Goal: Task Accomplishment & Management: Use online tool/utility

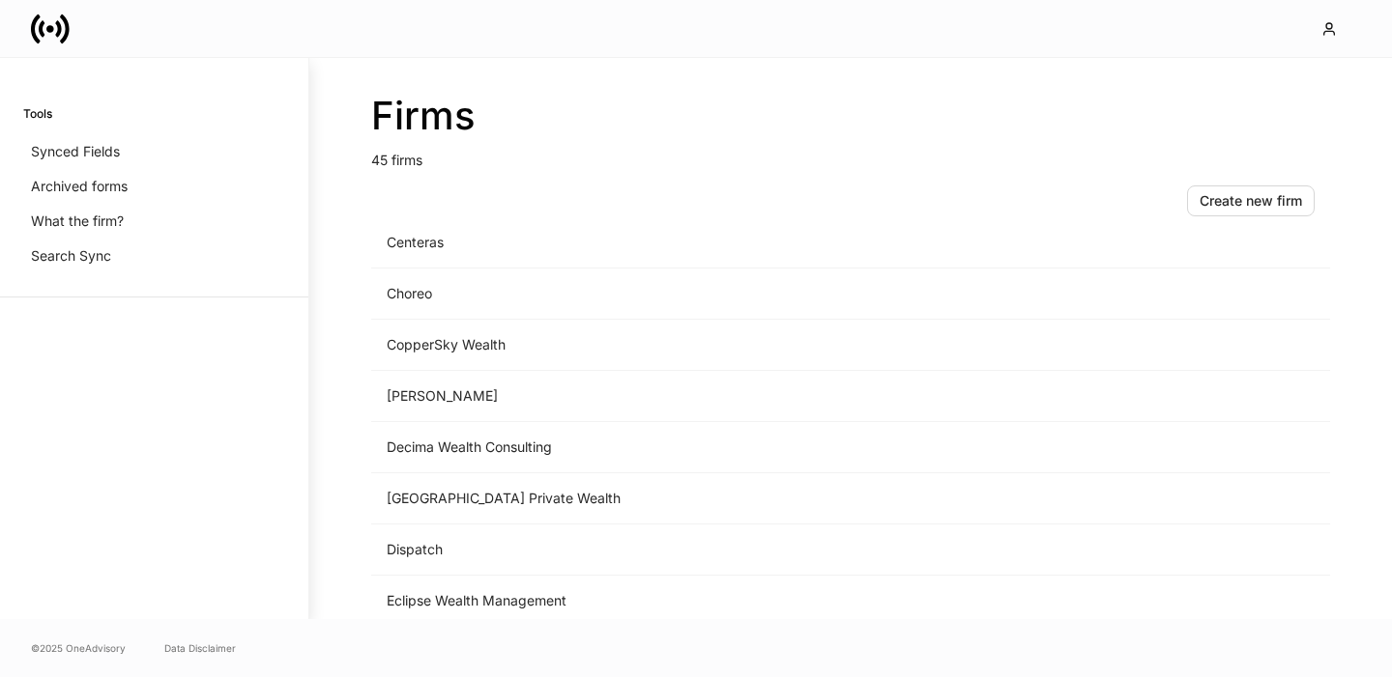
scroll to position [669, 0]
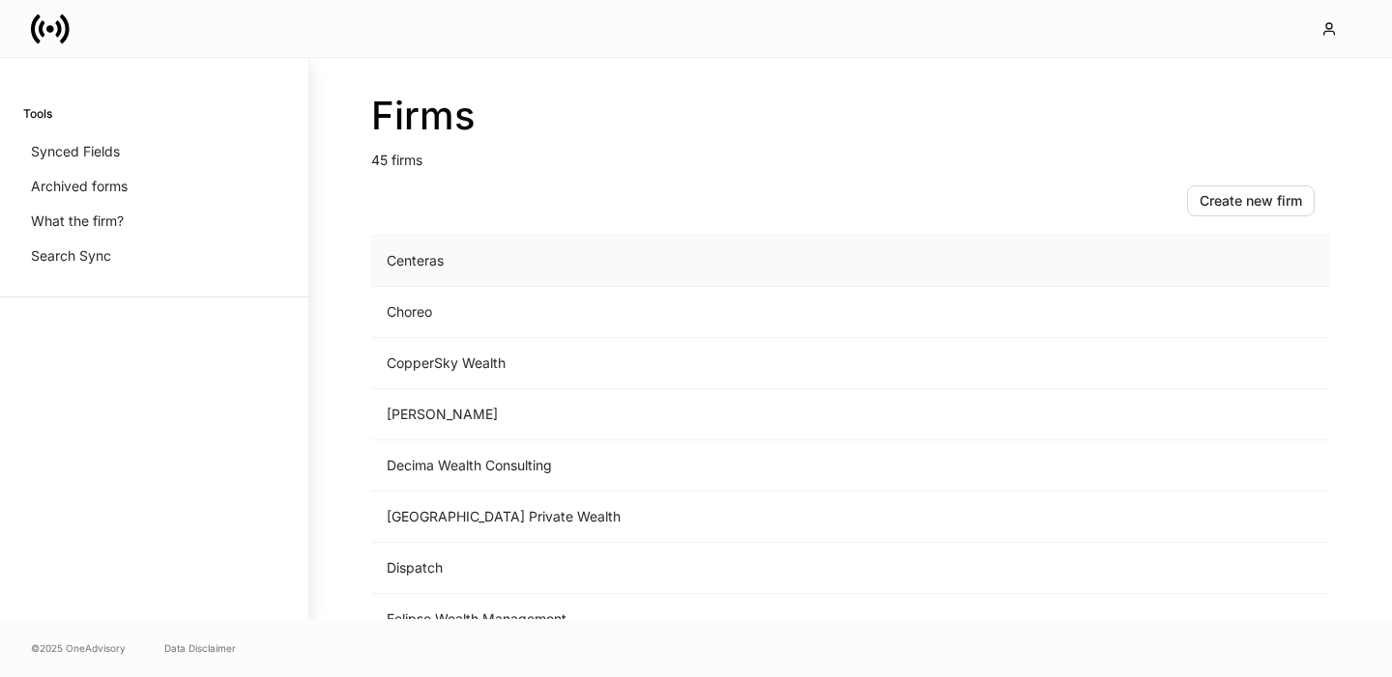
click at [464, 274] on td "Centeras" at bounding box center [690, 261] width 638 height 51
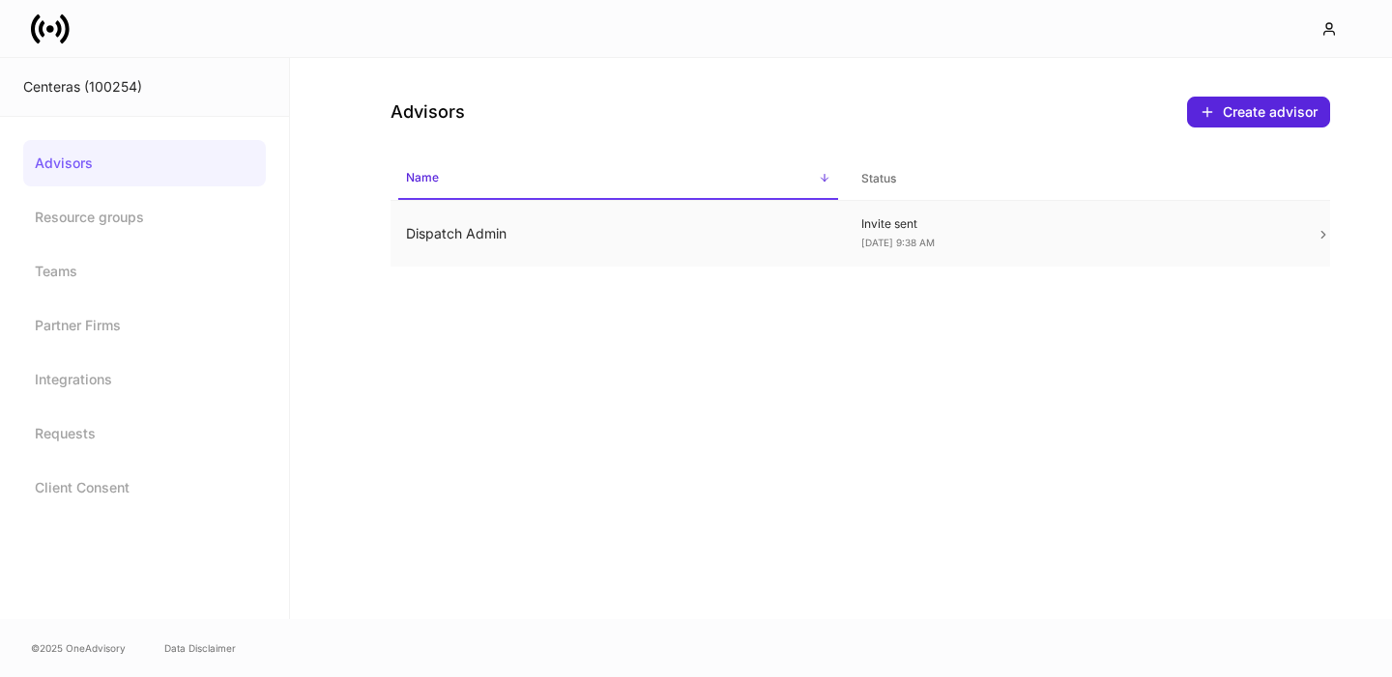
click at [515, 239] on td "Dispatch Admin" at bounding box center [617, 234] width 455 height 67
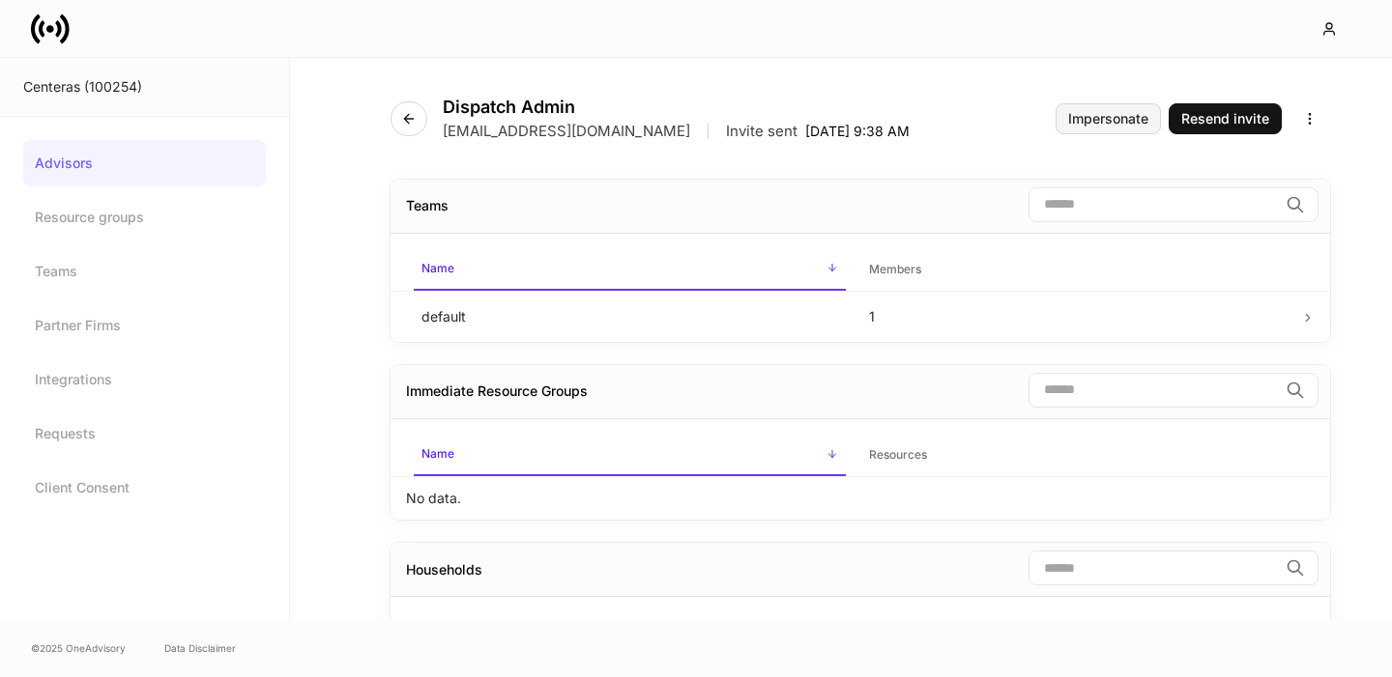
click at [1082, 120] on div "Impersonate" at bounding box center [1108, 119] width 80 height 14
